Goal: Information Seeking & Learning: Learn about a topic

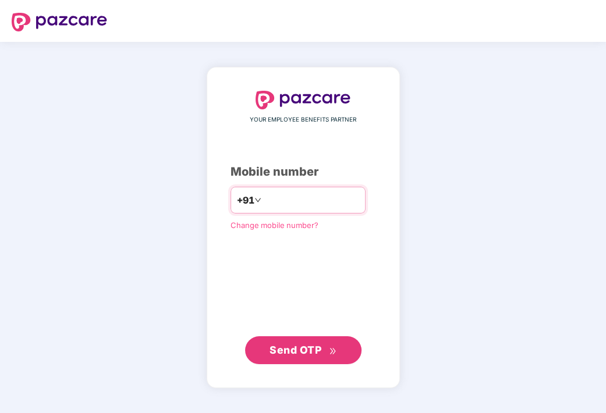
click at [277, 192] on input "number" at bounding box center [311, 200] width 95 height 19
type input "*"
type input "**********"
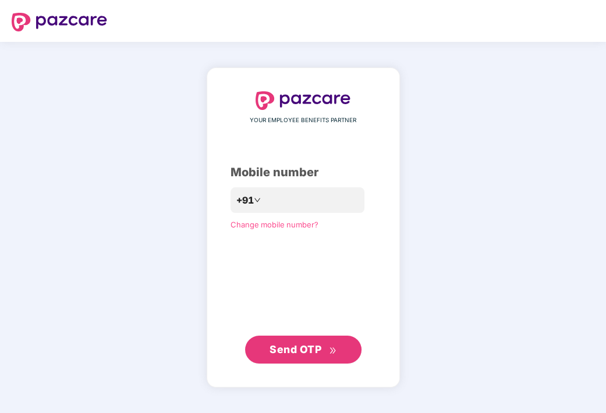
click at [320, 344] on span "Send OTP" at bounding box center [296, 350] width 52 height 12
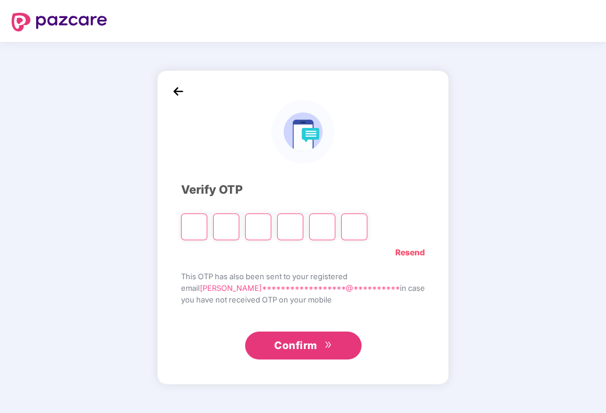
type input "*"
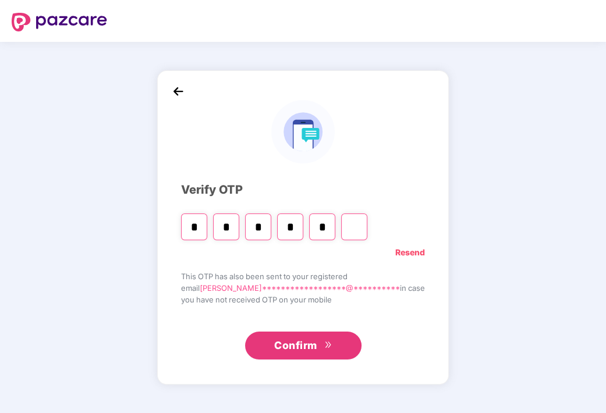
type input "*"
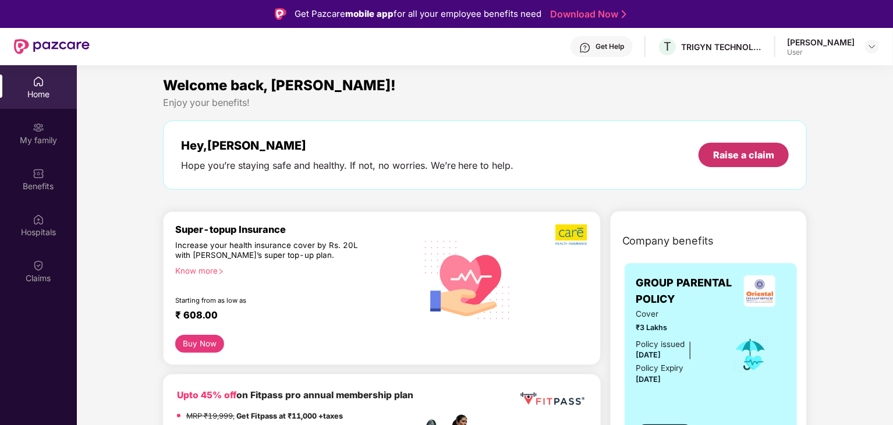
click at [606, 150] on div "Raise a claim" at bounding box center [743, 154] width 61 height 13
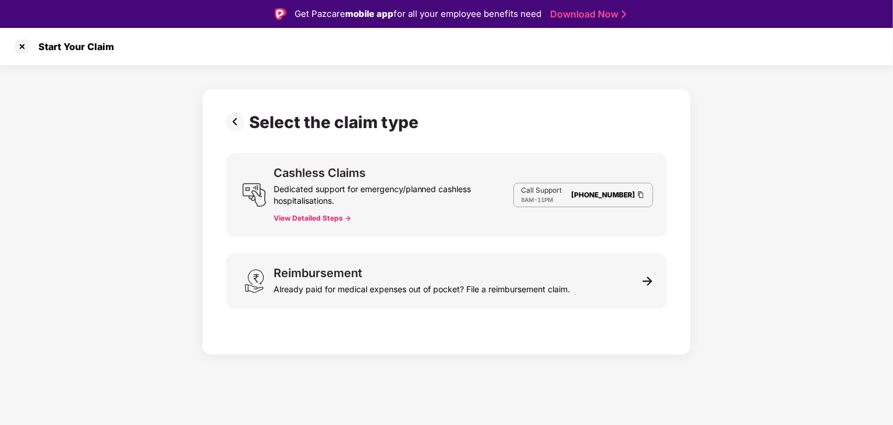
click at [321, 215] on button "View Detailed Steps ->" at bounding box center [312, 218] width 77 height 9
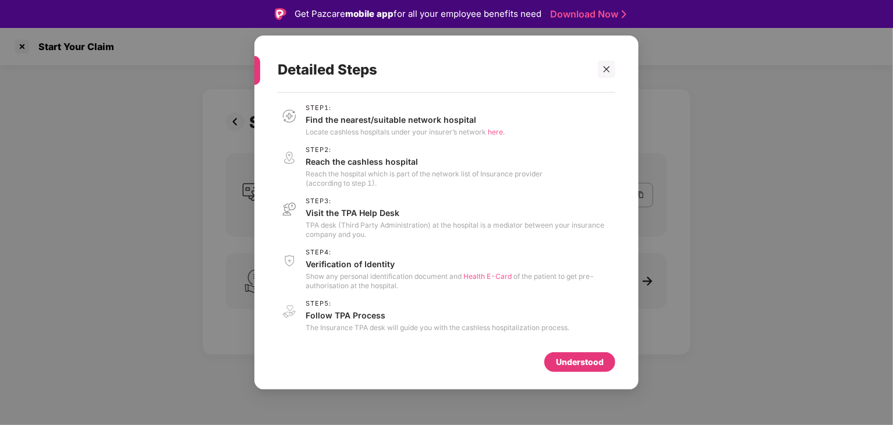
click at [573, 366] on div "Understood" at bounding box center [580, 362] width 48 height 13
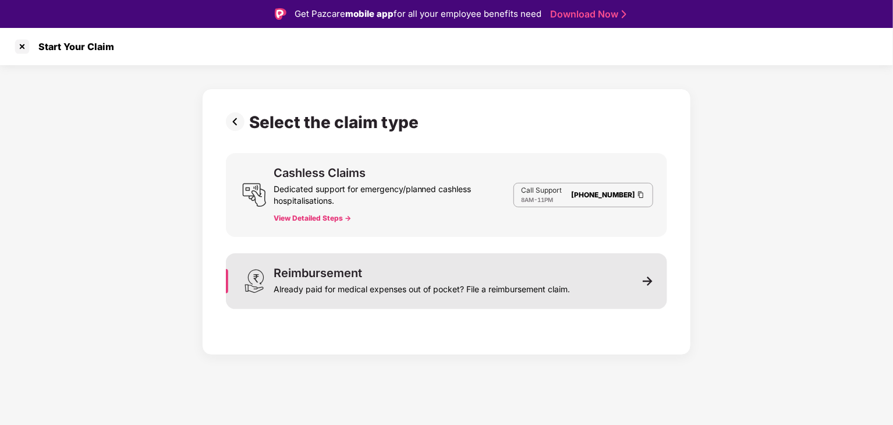
click at [606, 280] on div "Reimbursement Already paid for medical expenses out of pocket? File a reimburse…" at bounding box center [446, 281] width 441 height 56
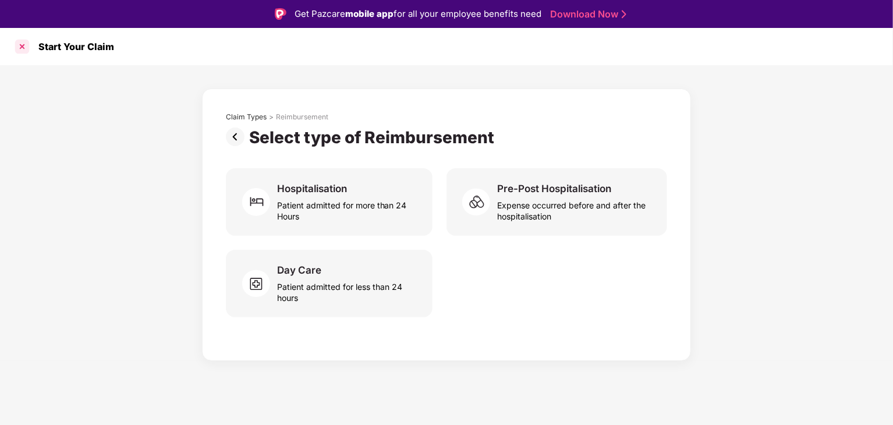
click at [23, 49] on div at bounding box center [22, 46] width 19 height 19
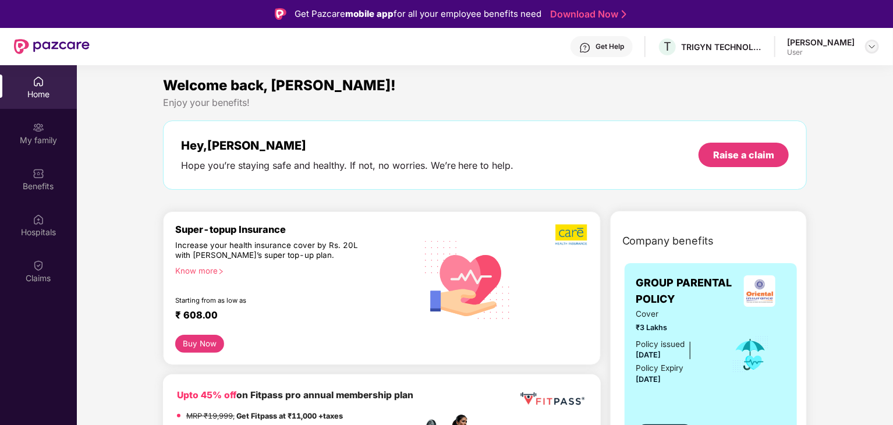
click at [606, 48] on img at bounding box center [872, 46] width 9 height 9
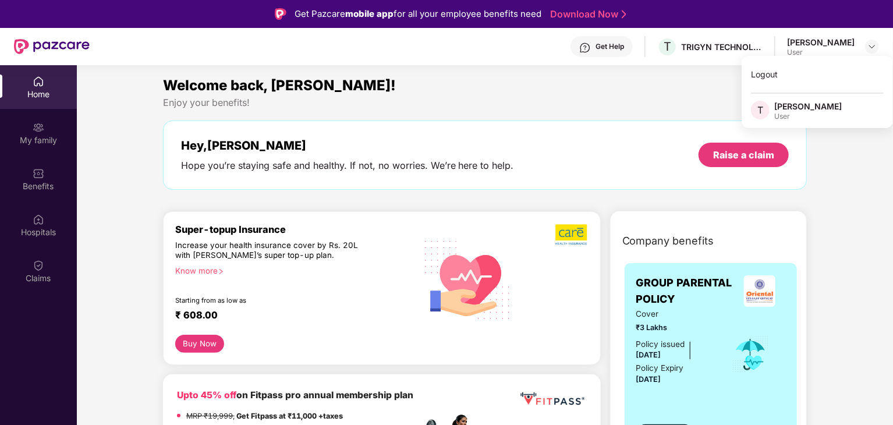
click at [606, 104] on div "Enjoy your benefits!" at bounding box center [485, 103] width 645 height 12
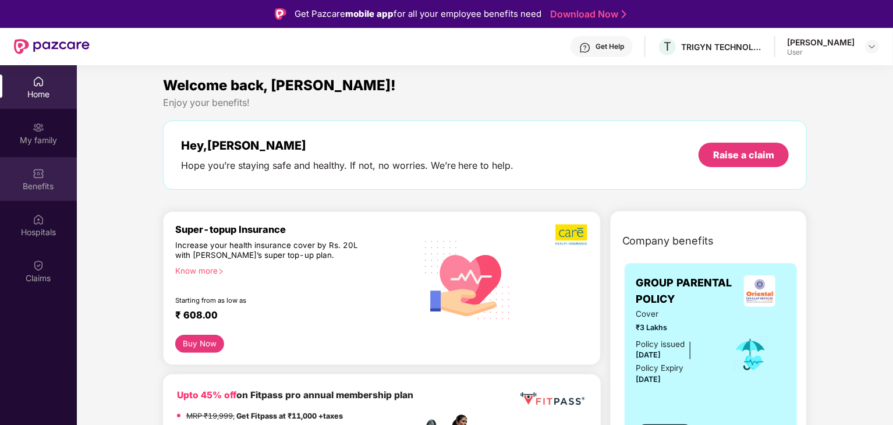
click at [48, 185] on div "Benefits" at bounding box center [38, 187] width 77 height 12
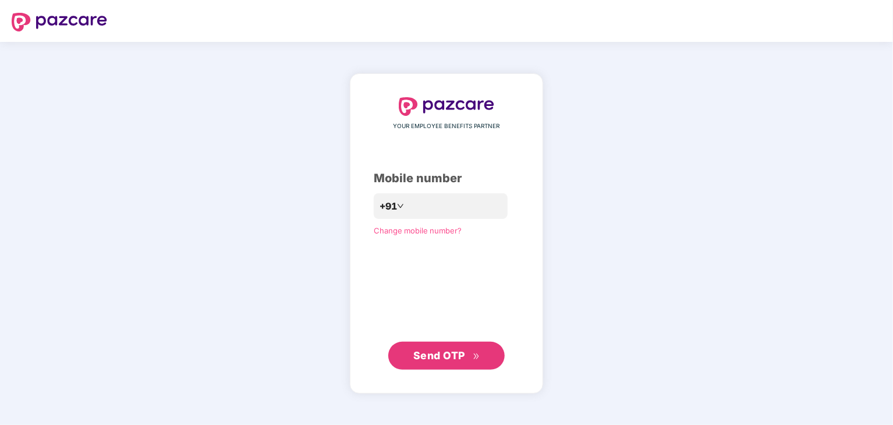
click at [28, 274] on div "YOUR EMPLOYEE BENEFITS PARTNER Mobile number +91 Change mobile number? Send OTP" at bounding box center [446, 233] width 893 height 383
click at [416, 208] on input "number" at bounding box center [454, 206] width 95 height 19
type input "**********"
click at [457, 350] on span "Send OTP" at bounding box center [439, 355] width 52 height 12
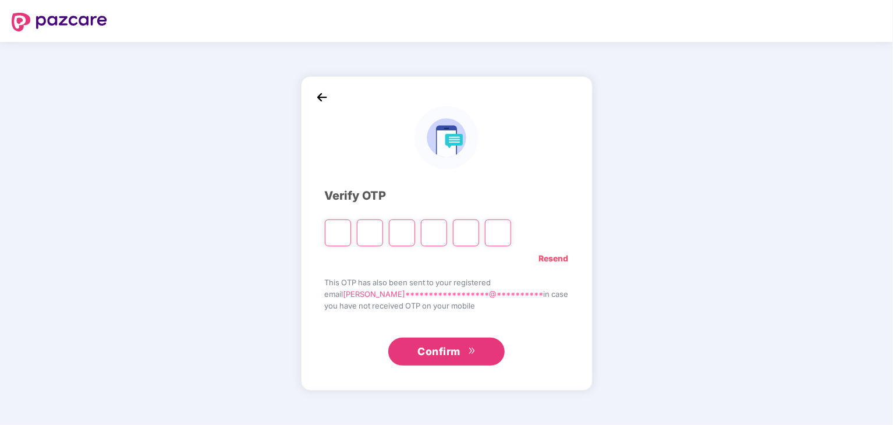
type input "*"
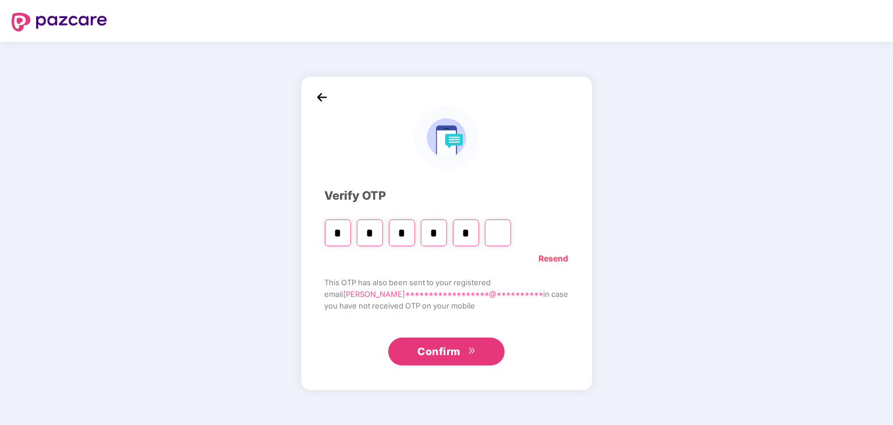
type input "*"
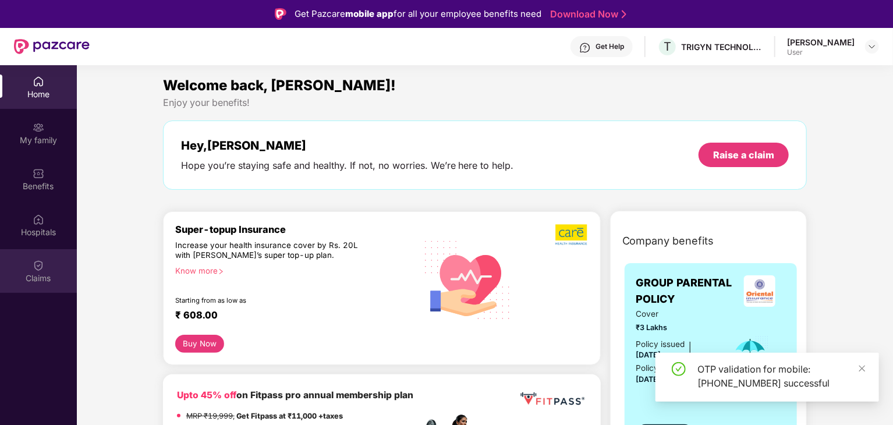
click at [44, 267] on div "Claims" at bounding box center [38, 271] width 77 height 44
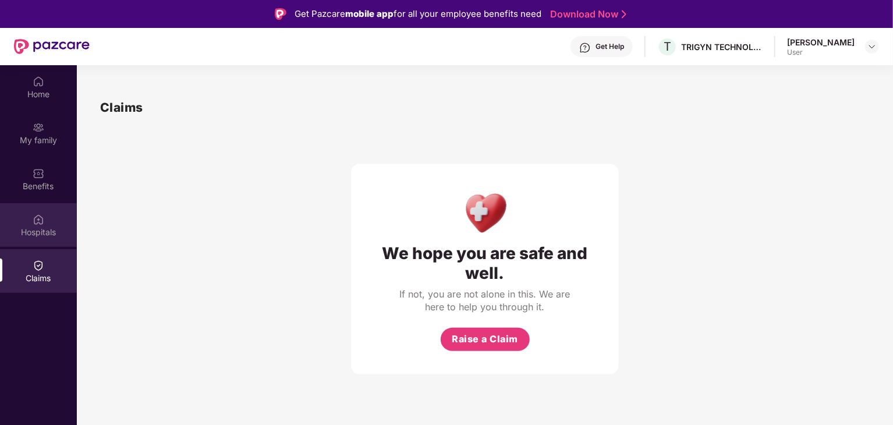
click at [30, 231] on div "Hospitals" at bounding box center [38, 233] width 77 height 12
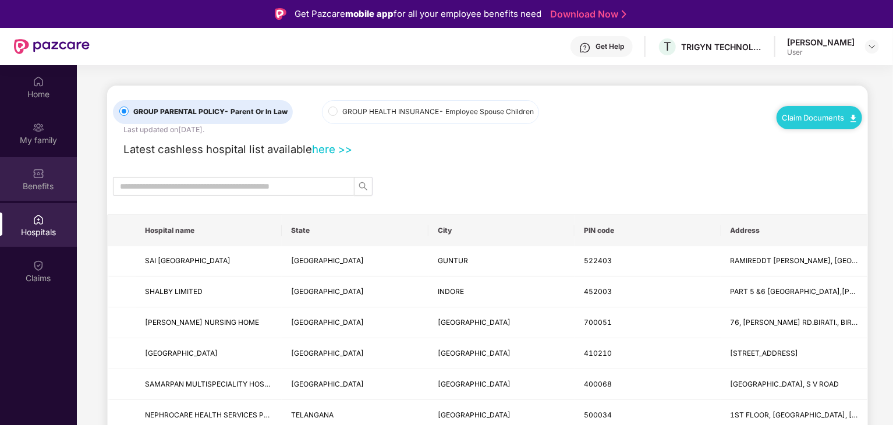
click at [47, 191] on div "Benefits" at bounding box center [38, 187] width 77 height 12
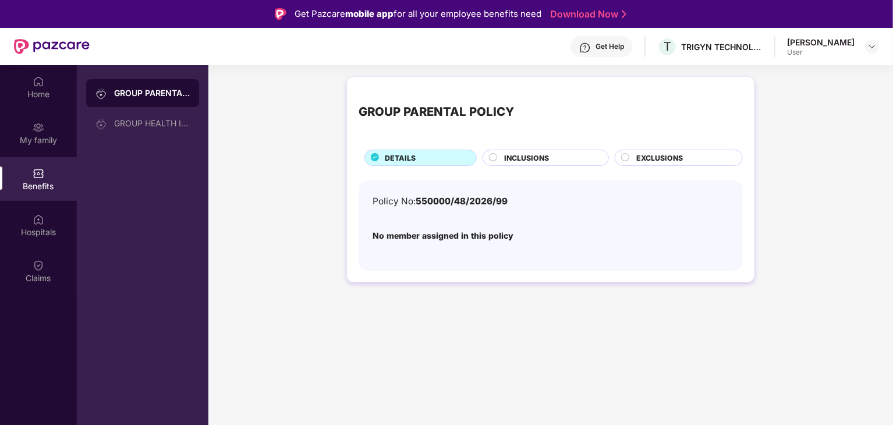
click at [47, 191] on div "Benefits" at bounding box center [38, 187] width 77 height 12
click at [163, 125] on div "GROUP HEALTH INSURANCE" at bounding box center [152, 123] width 76 height 9
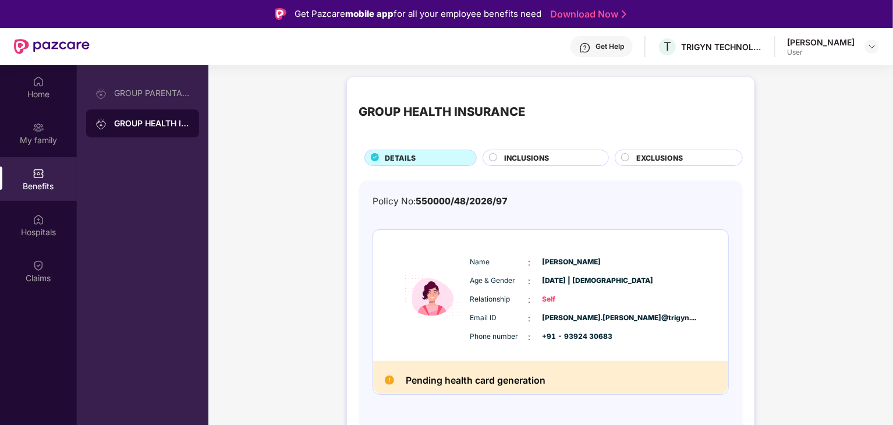
click at [892, 310] on div "GROUP HEALTH INSURANCE DETAILS INCLUSIONS EXCLUSIONS Policy No: 550000/48/2026/…" at bounding box center [550, 269] width 685 height 396
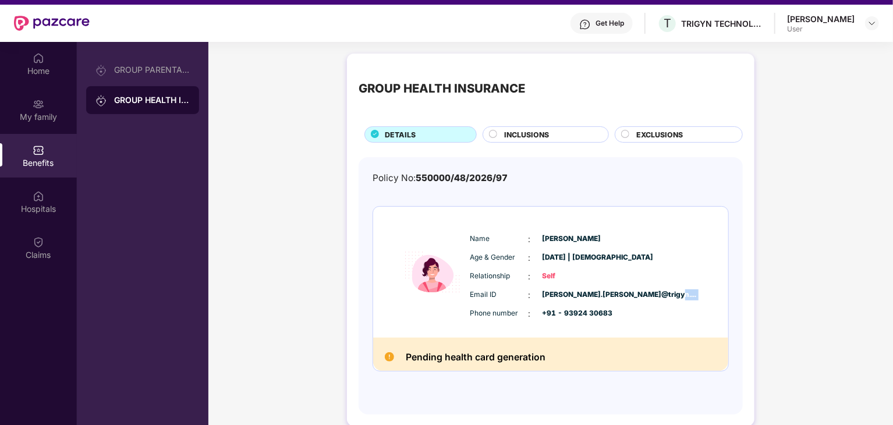
scroll to position [65, 0]
